Goal: Task Accomplishment & Management: Manage account settings

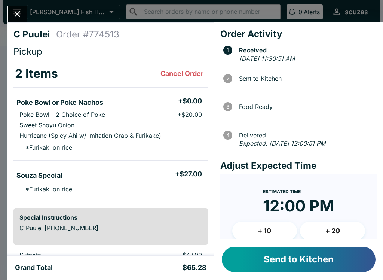
click at [324, 252] on button "Send to Kitchen" at bounding box center [299, 258] width 154 height 25
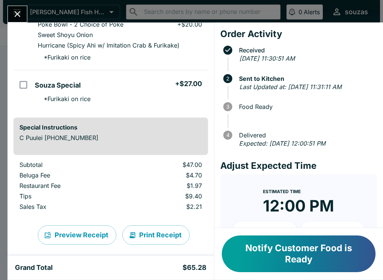
scroll to position [91, 0]
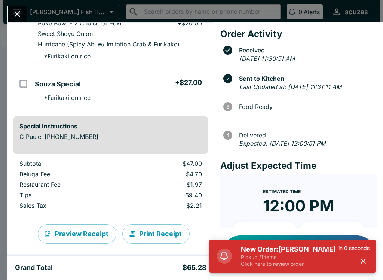
click at [296, 259] on p "Pickup / 1 items" at bounding box center [290, 257] width 98 height 7
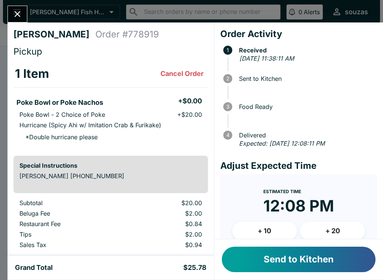
click at [334, 247] on button "Send to Kitchen" at bounding box center [299, 258] width 154 height 25
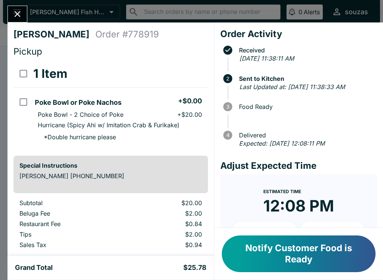
click at [19, 12] on icon "Close" at bounding box center [18, 14] width 6 height 6
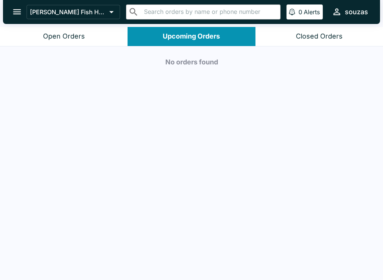
click at [111, 39] on button "Open Orders" at bounding box center [64, 36] width 128 height 19
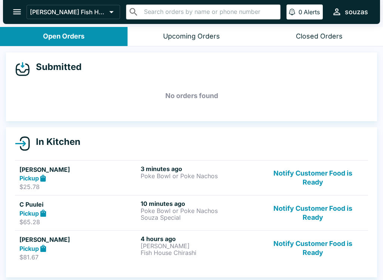
click at [317, 249] on button "Notify Customer Food is Ready" at bounding box center [312, 248] width 101 height 26
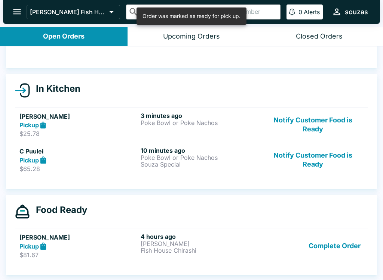
click at [336, 245] on button "Complete Order" at bounding box center [335, 246] width 58 height 26
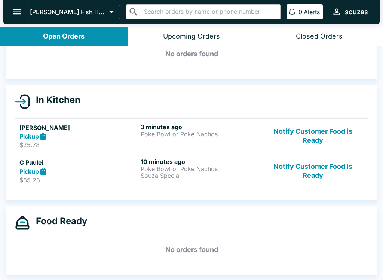
click at [225, 174] on p "Souza Special" at bounding box center [200, 175] width 118 height 7
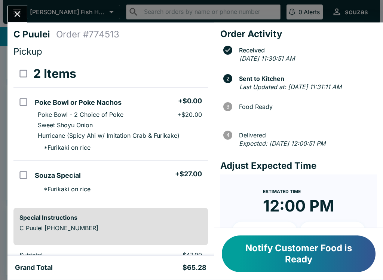
click at [20, 15] on icon "Close" at bounding box center [17, 14] width 10 height 10
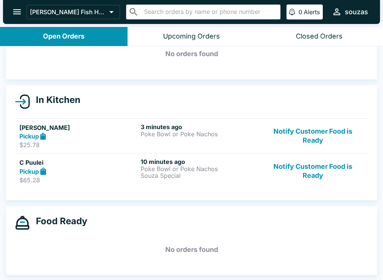
click at [82, 135] on div "Pickup" at bounding box center [78, 136] width 118 height 9
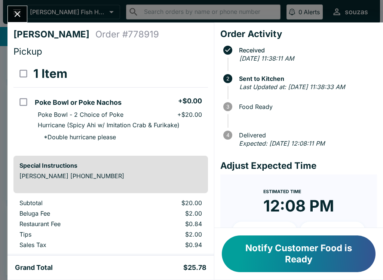
click at [337, 253] on button "Notify Customer Food is Ready" at bounding box center [299, 253] width 154 height 37
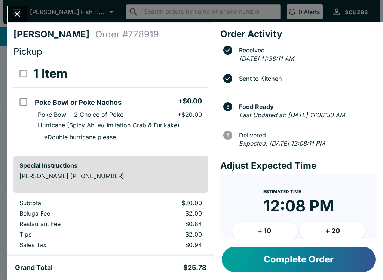
scroll to position [18, 0]
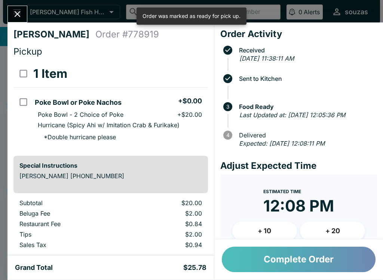
click at [331, 263] on button "Complete Order" at bounding box center [299, 258] width 154 height 25
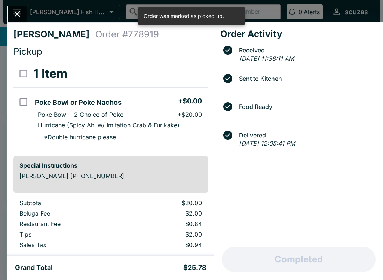
click at [27, 2] on div "[PERSON_NAME] Order # 778919 Pickup 1 Item Poke Bowl or Poke Nachos + $0.00 Pok…" at bounding box center [191, 140] width 383 height 280
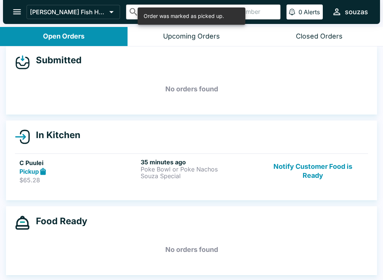
click at [99, 173] on div "Pickup" at bounding box center [78, 171] width 118 height 9
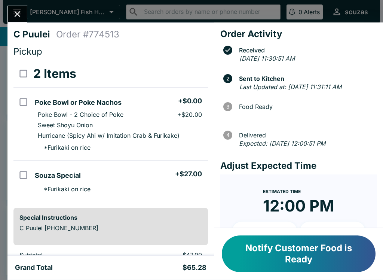
click at [331, 259] on button "Notify Customer Food is Ready" at bounding box center [299, 253] width 154 height 37
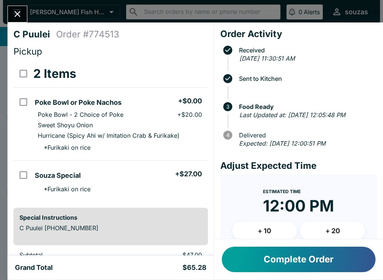
click at [339, 255] on button "Complete Order" at bounding box center [299, 258] width 154 height 25
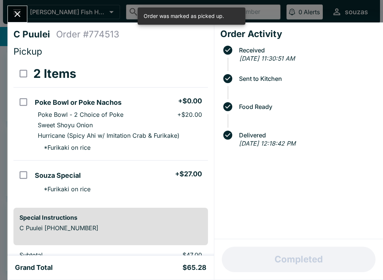
click at [25, 16] on button "Close" at bounding box center [17, 14] width 19 height 16
